Goal: Information Seeking & Learning: Learn about a topic

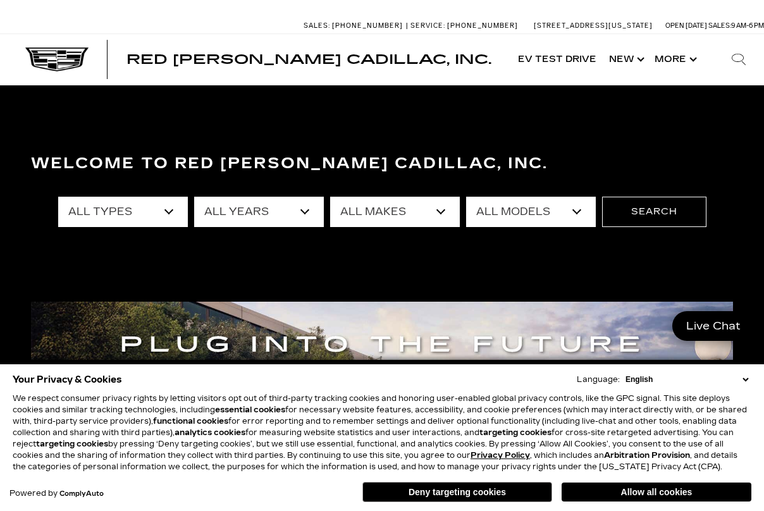
select select "Cadillac"
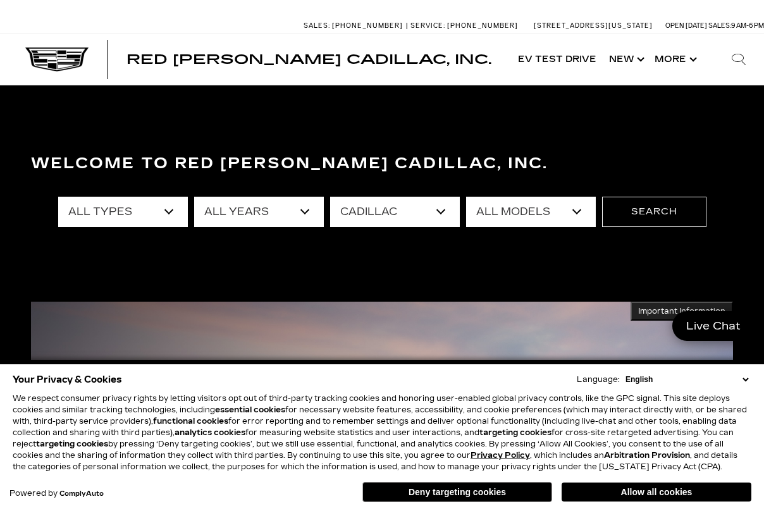
select select "XT6"
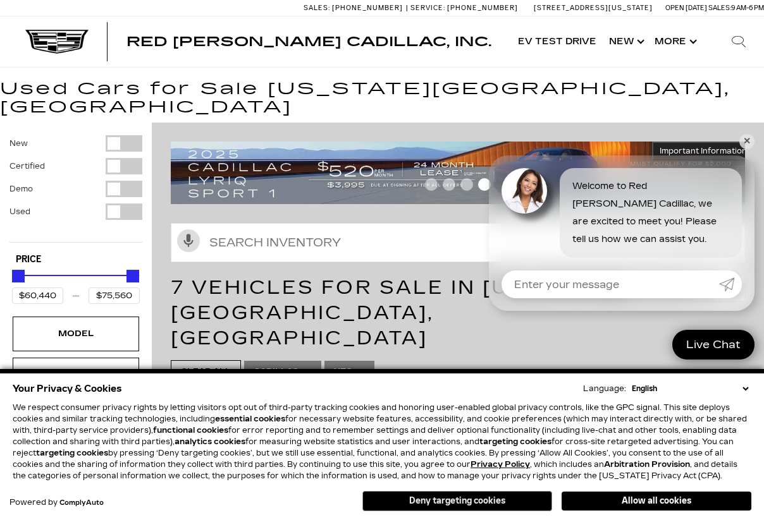
click at [409, 502] on button "Deny targeting cookies" at bounding box center [457, 501] width 190 height 20
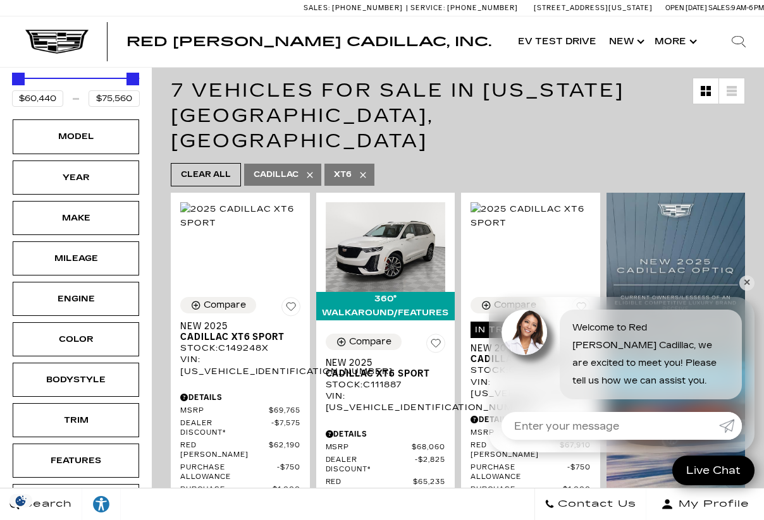
scroll to position [183, 0]
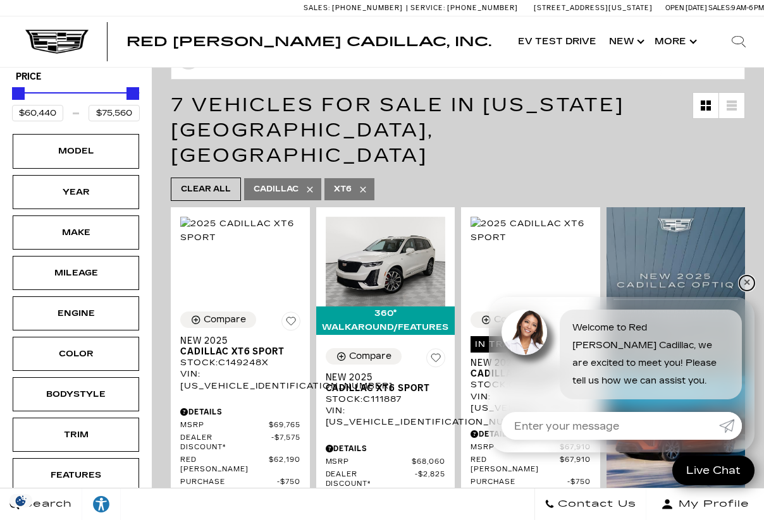
click at [742, 282] on link "✕" at bounding box center [746, 283] width 15 height 15
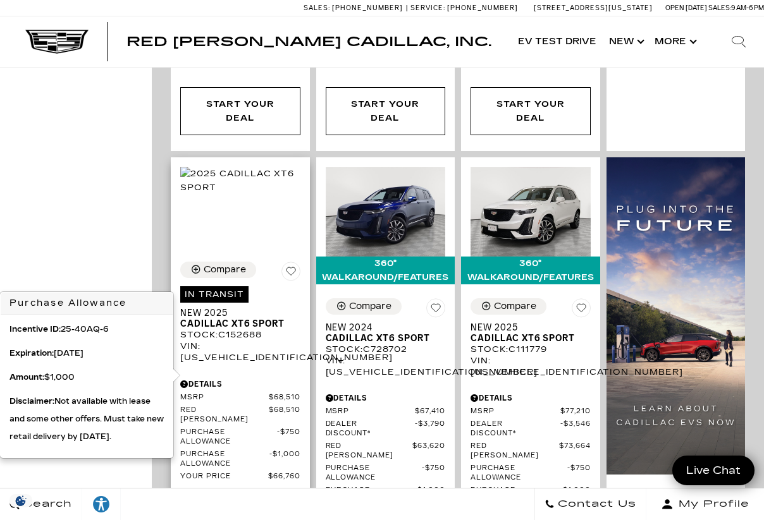
scroll to position [941, 0]
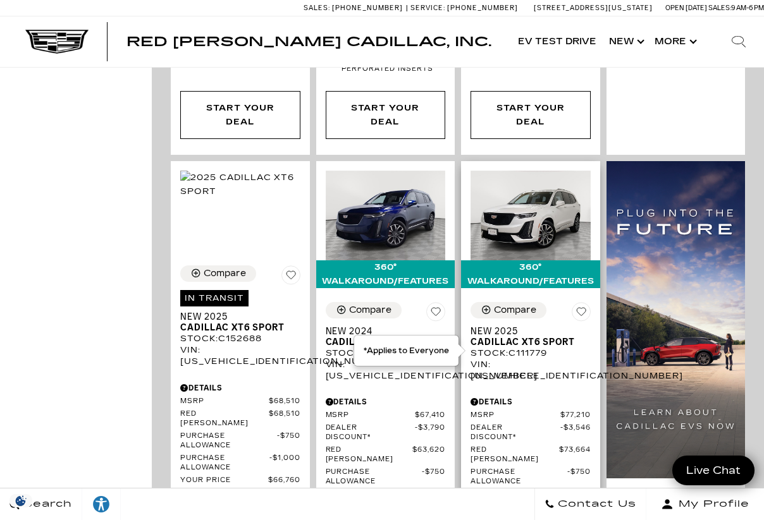
click at [507, 424] on span "Dealer Discount*" at bounding box center [516, 433] width 90 height 19
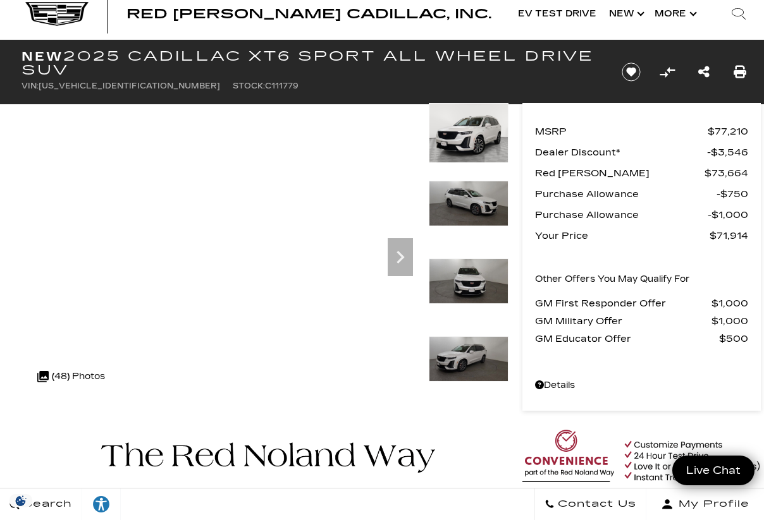
scroll to position [32, 0]
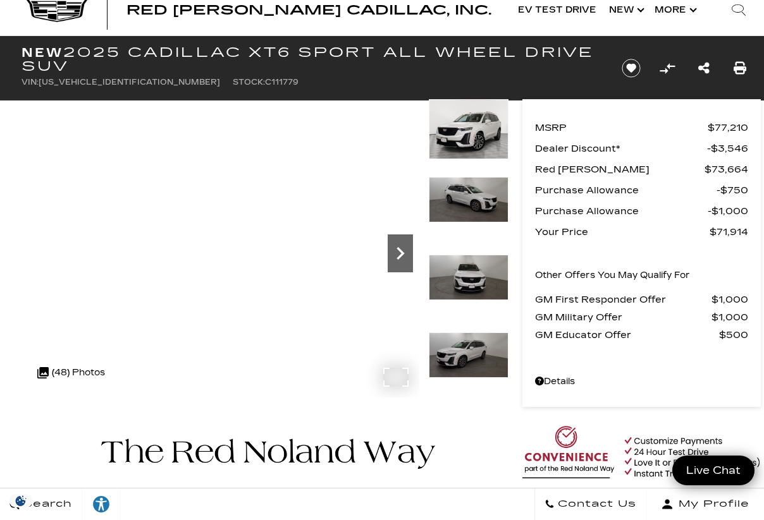
click at [399, 256] on icon "Next" at bounding box center [400, 253] width 25 height 25
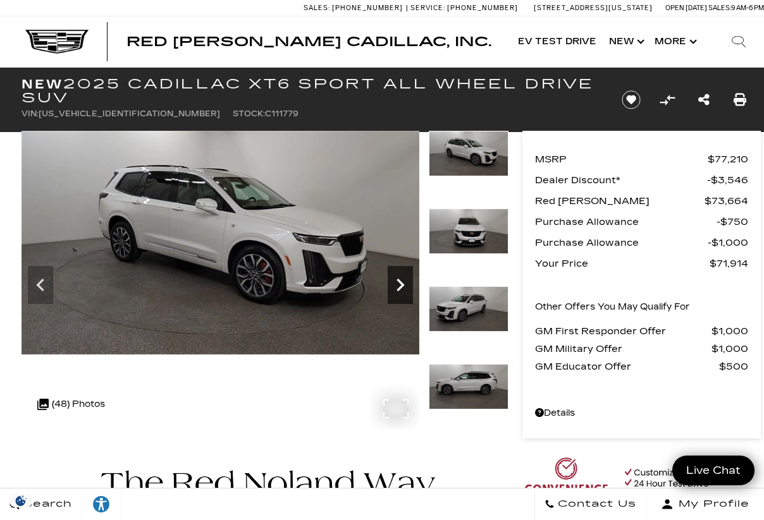
scroll to position [0, 0]
drag, startPoint x: 41, startPoint y: 114, endPoint x: 132, endPoint y: 116, distance: 91.1
click at [132, 116] on ul "VIN: 1GYKPHRS6SZ111779 Stock: C111779" at bounding box center [311, 114] width 579 height 18
copy li "VIN: 1GYKPHRS6SZ111779"
